Goal: Find specific page/section: Find specific page/section

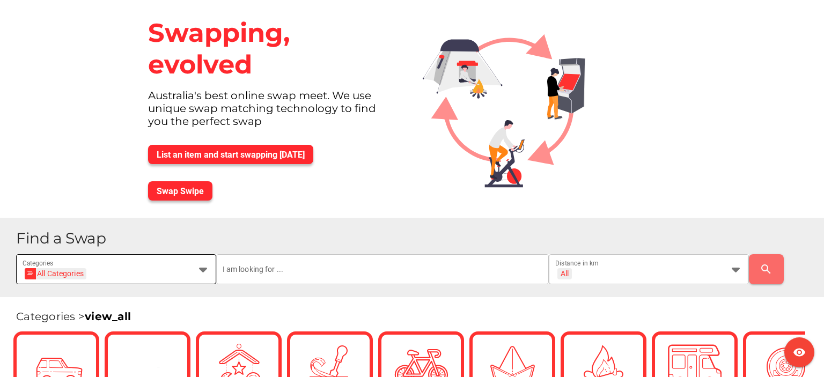
scroll to position [161, 0]
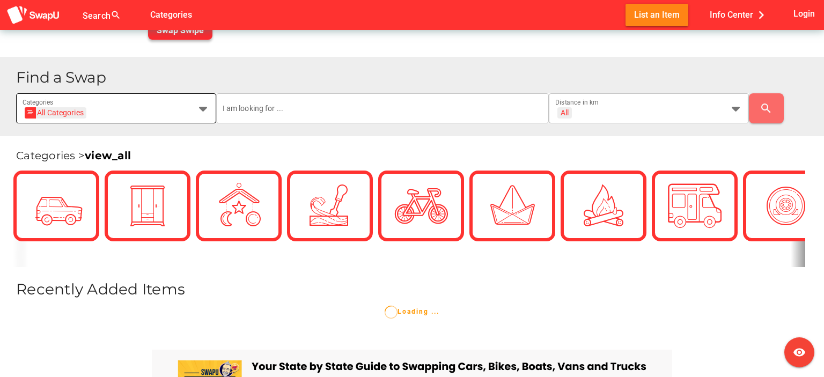
click at [121, 85] on h1 "Find a Swap" at bounding box center [415, 78] width 799 height 16
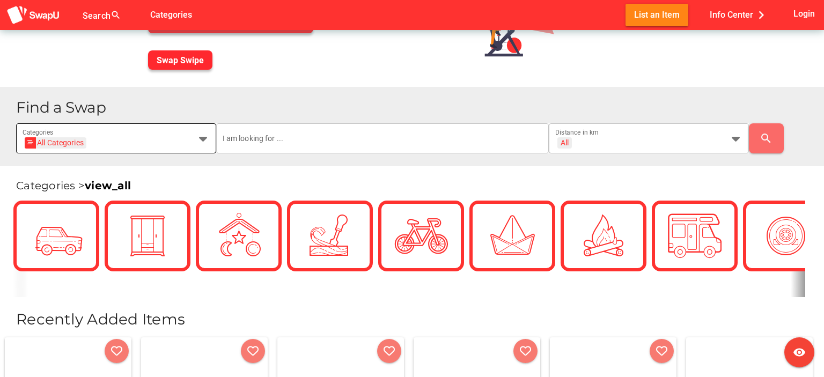
click at [144, 140] on div "All Categories All Categories" at bounding box center [107, 144] width 168 height 17
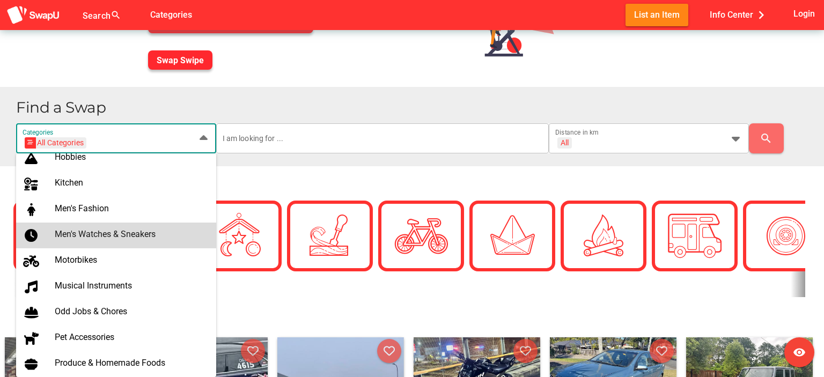
scroll to position [535, 0]
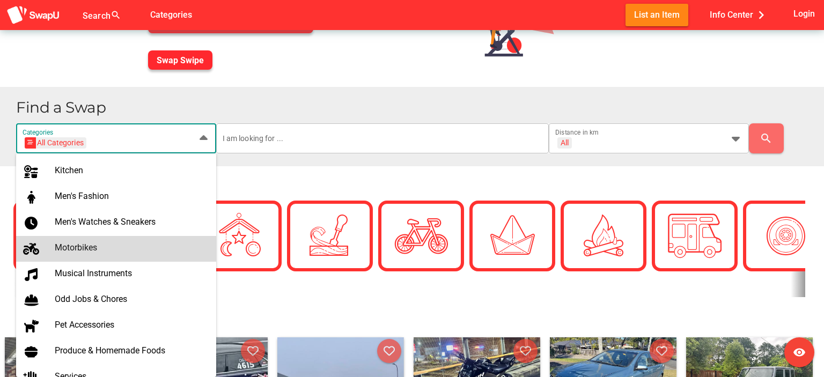
click at [73, 244] on div "Motorbikes" at bounding box center [131, 247] width 153 height 10
type input "Motorbikes"
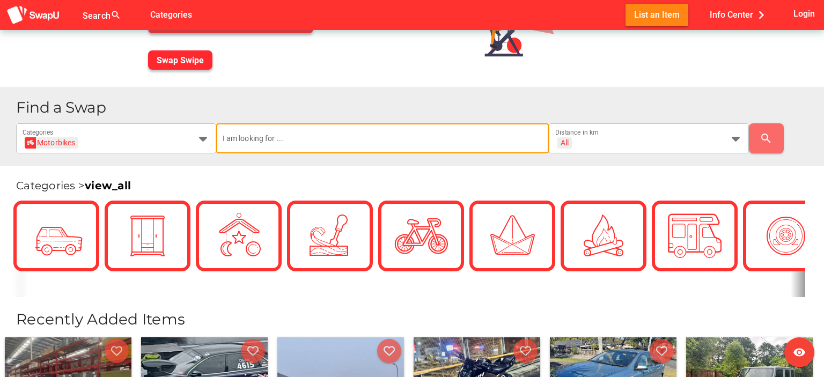
scroll to position [0, 0]
click at [253, 137] on input "text" at bounding box center [383, 138] width 320 height 30
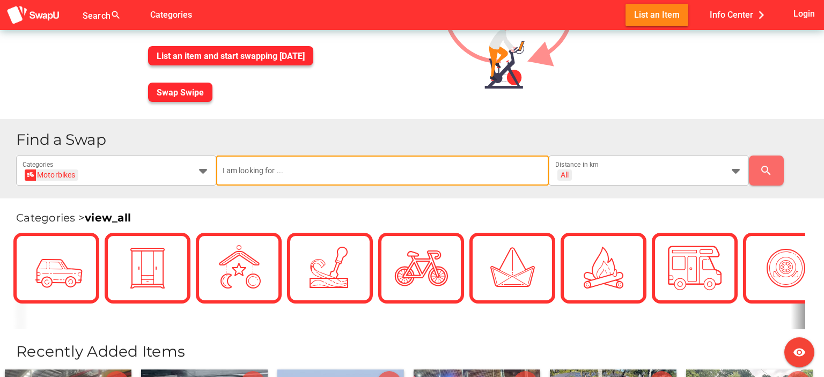
scroll to position [54, 0]
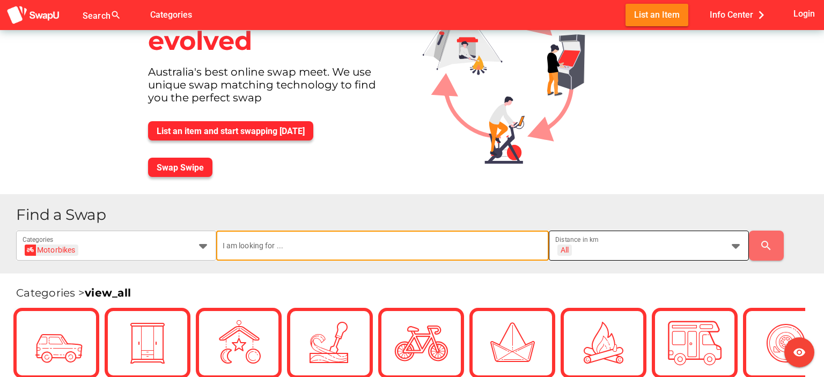
click at [562, 249] on div "All" at bounding box center [565, 250] width 8 height 10
